Goal: Task Accomplishment & Management: Complete application form

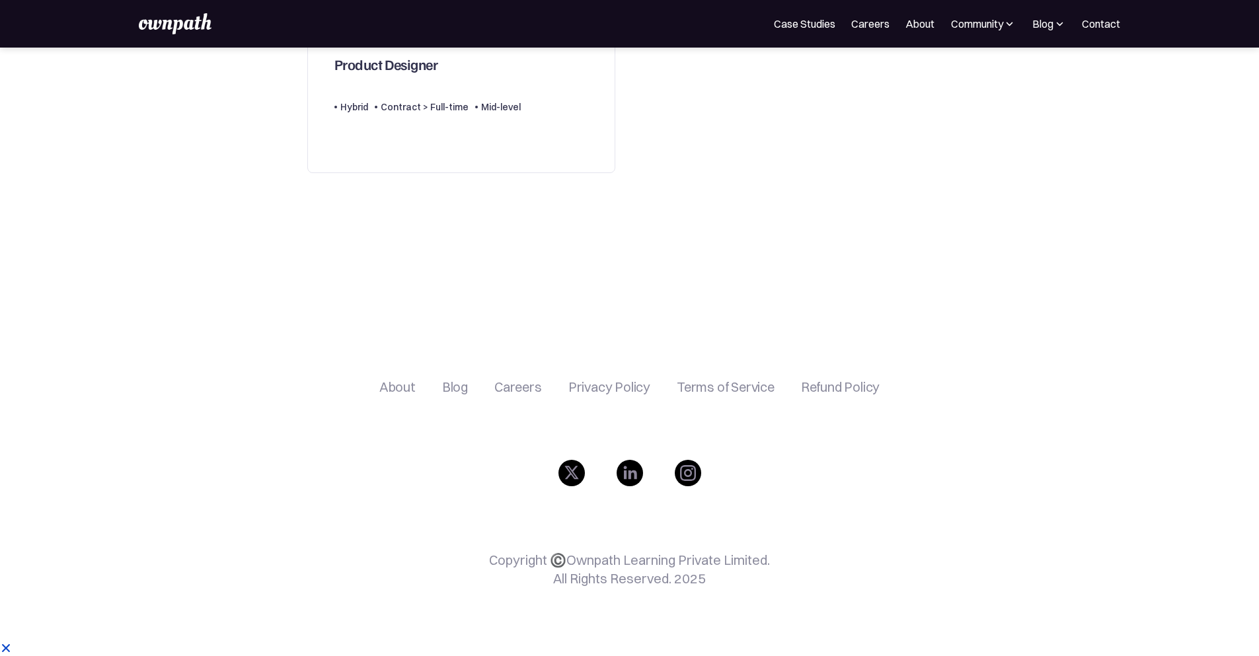
scroll to position [383, 0]
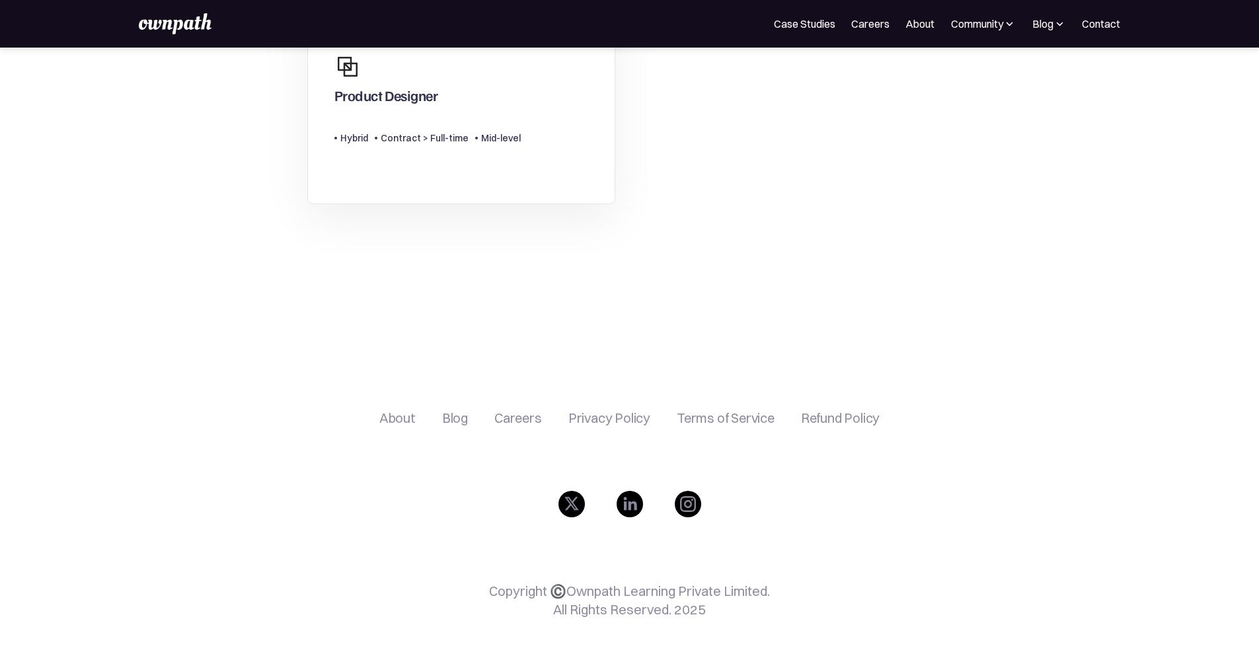
click at [564, 143] on link "Product Designer Type Level Hybrid Contract > Full-time Mid-level" at bounding box center [461, 102] width 308 height 206
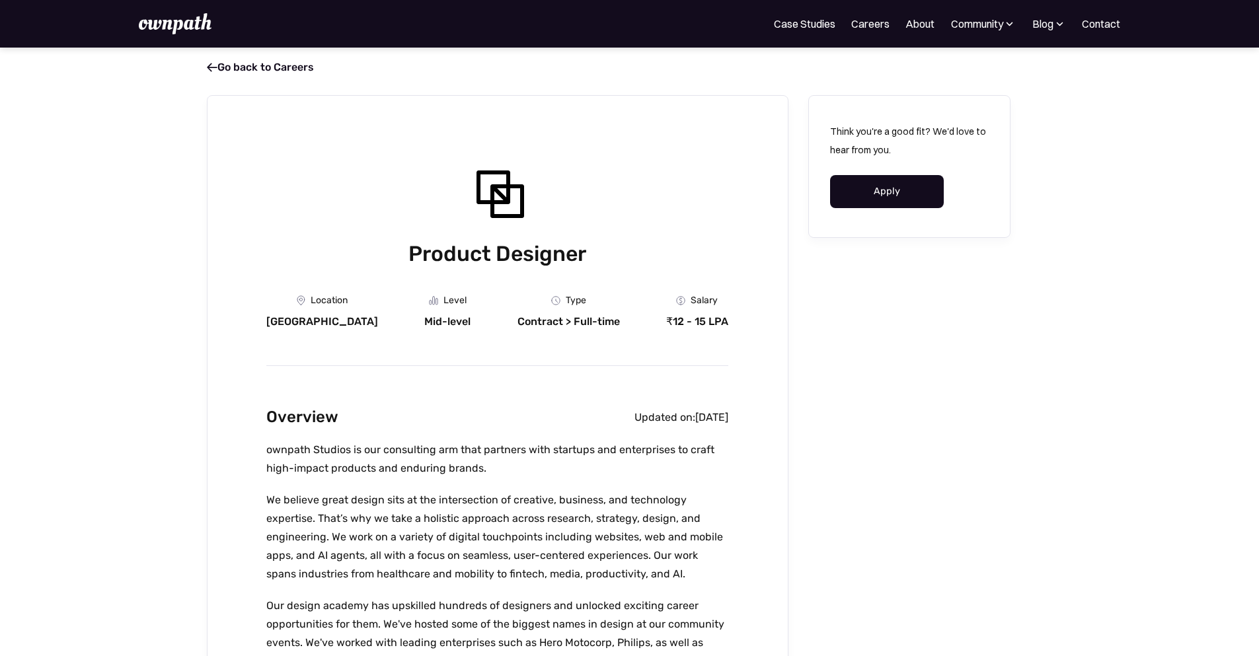
click at [926, 206] on link "Apply" at bounding box center [887, 191] width 114 height 33
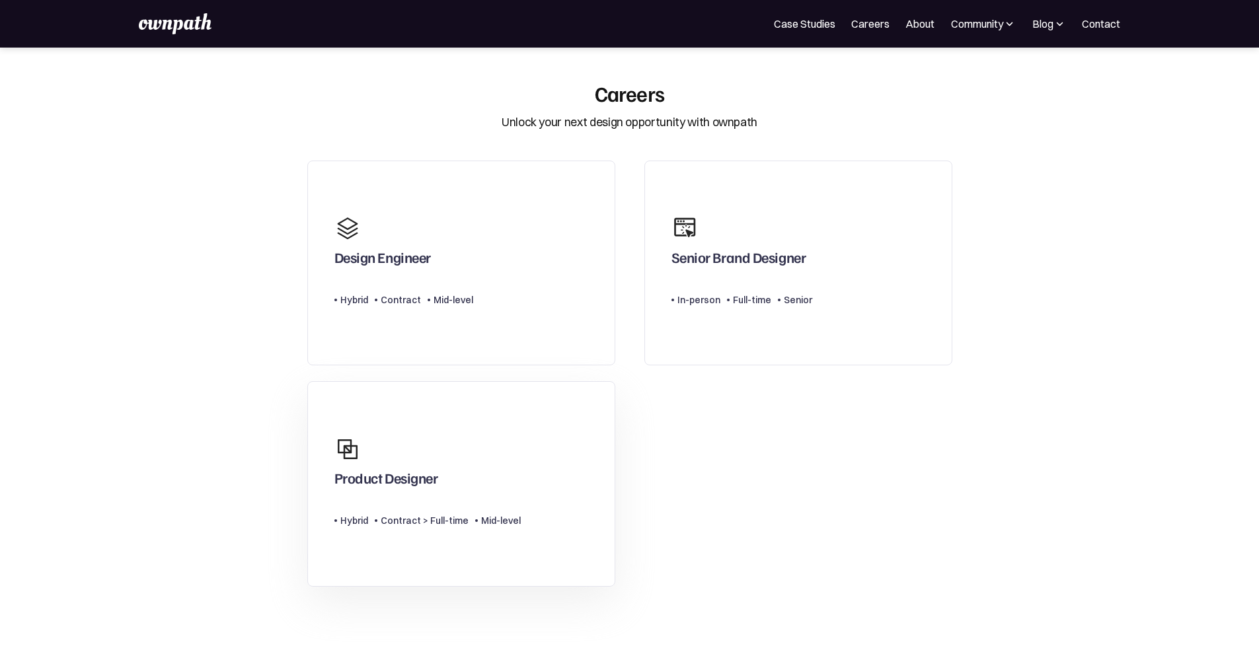
click at [446, 471] on div "Product Designer" at bounding box center [427, 461] width 186 height 63
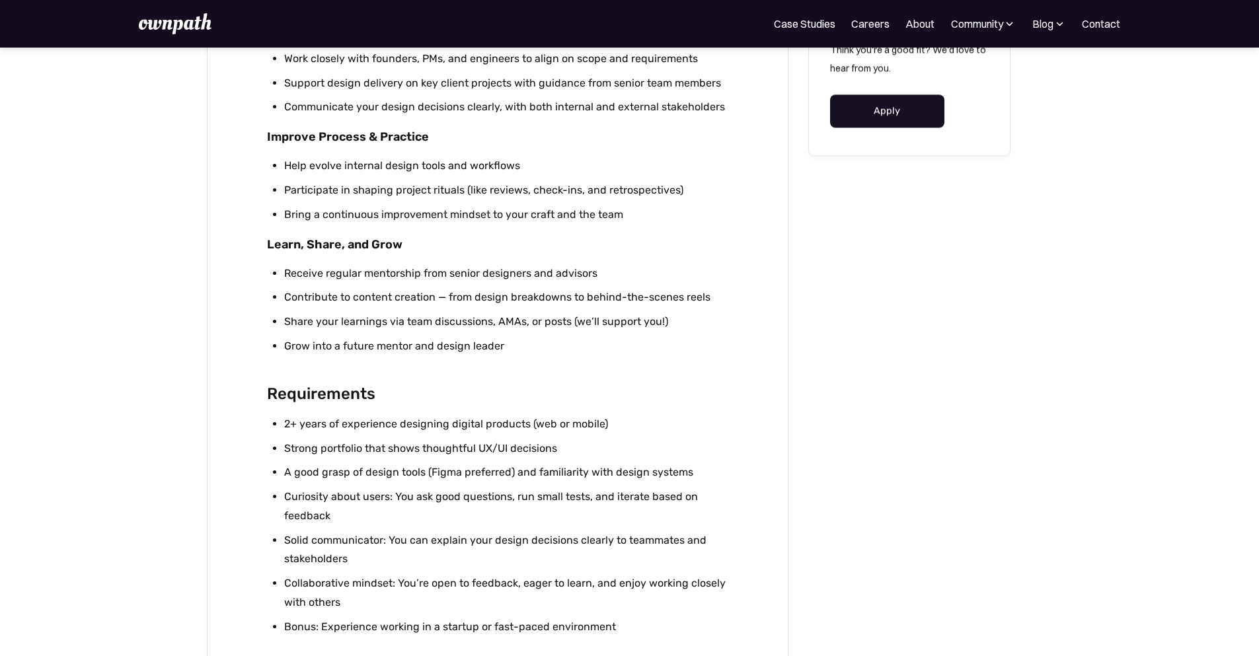
scroll to position [1814, 0]
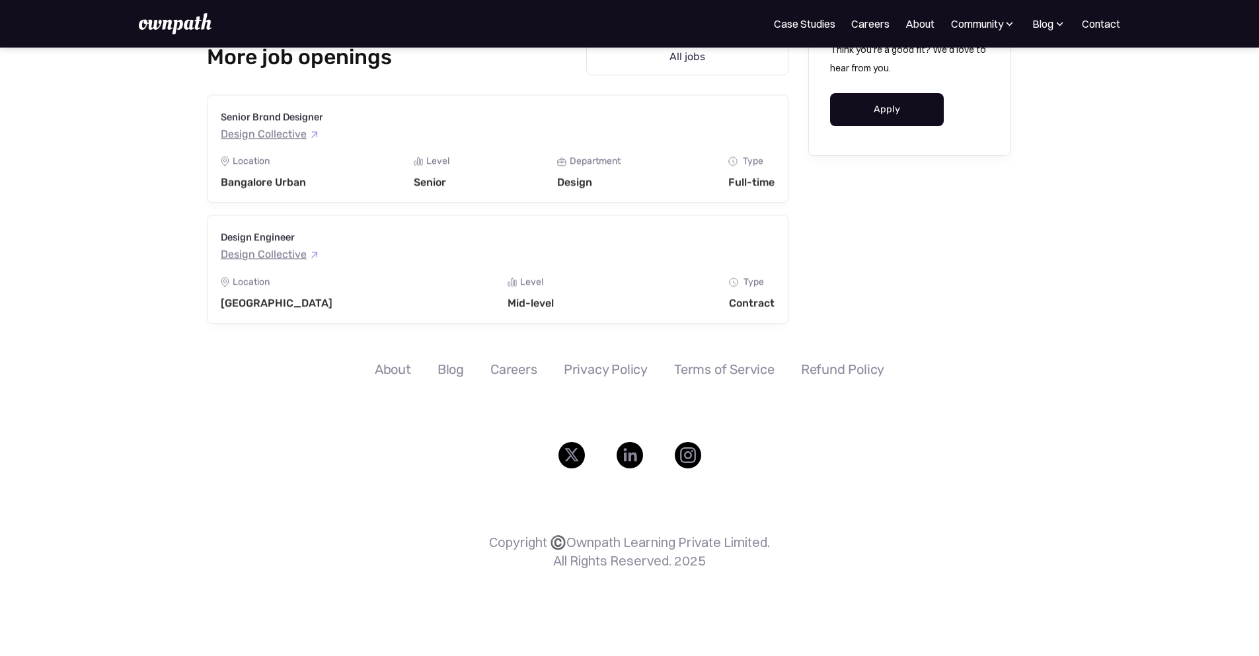
click at [913, 103] on link "Apply" at bounding box center [887, 109] width 114 height 33
